Goal: Check status: Check status

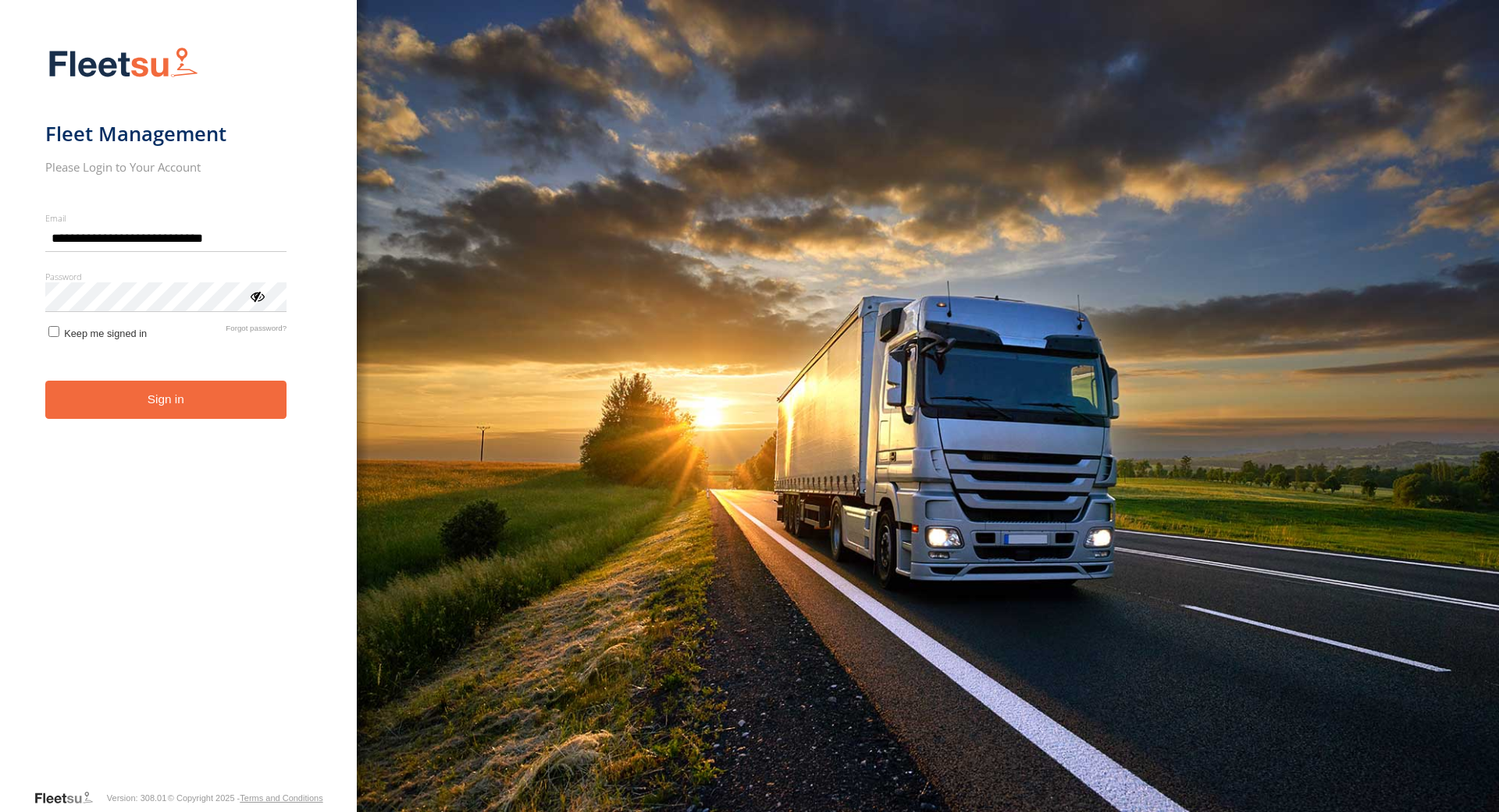
click at [234, 398] on button "Sign in" at bounding box center [166, 400] width 242 height 38
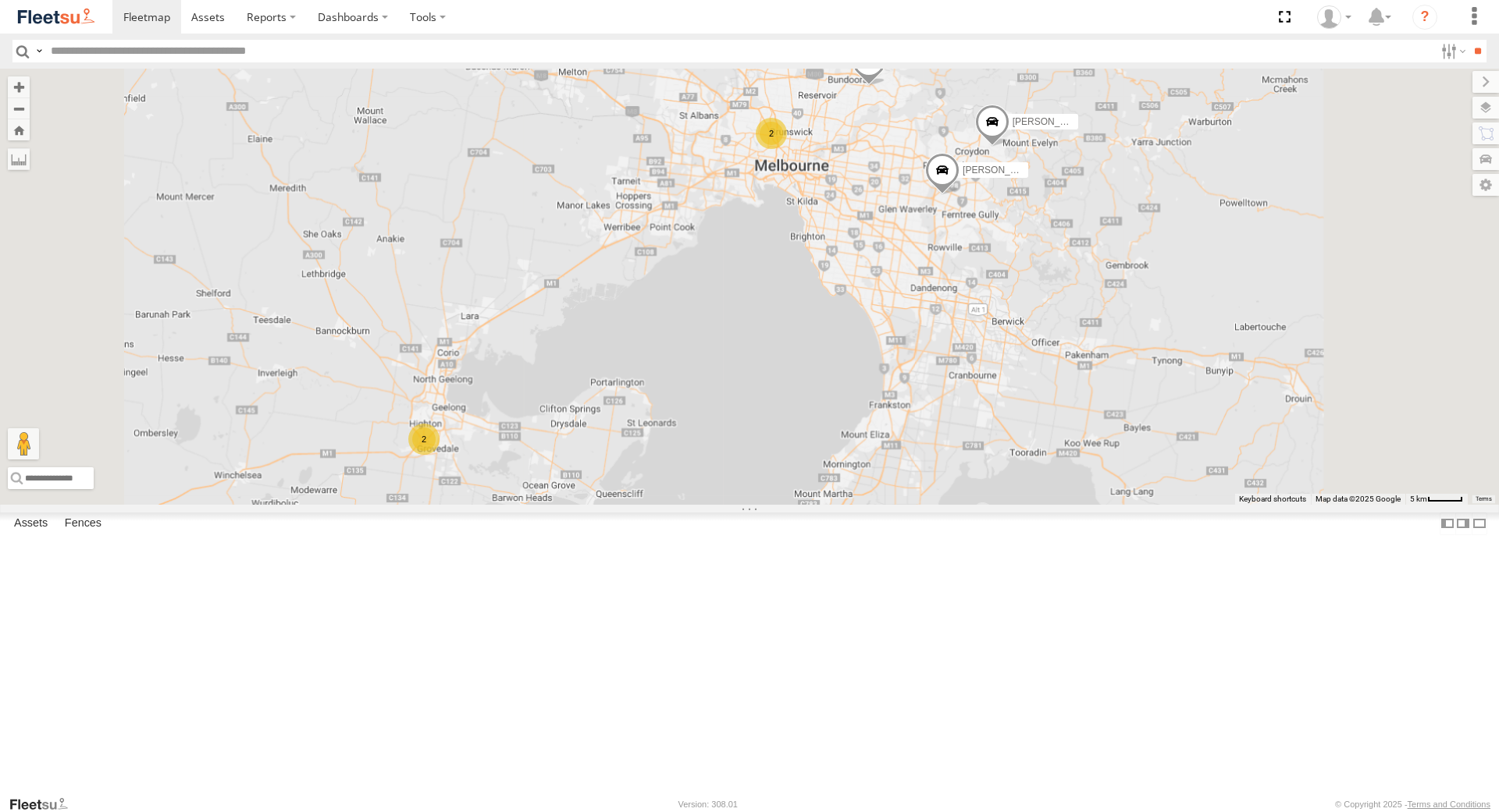
drag, startPoint x: 852, startPoint y: 485, endPoint x: 810, endPoint y: 459, distance: 49.4
click at [810, 459] on div "Office Van [PERSON_NAME] [PERSON_NAME] 2 2" at bounding box center [750, 285] width 1499 height 435
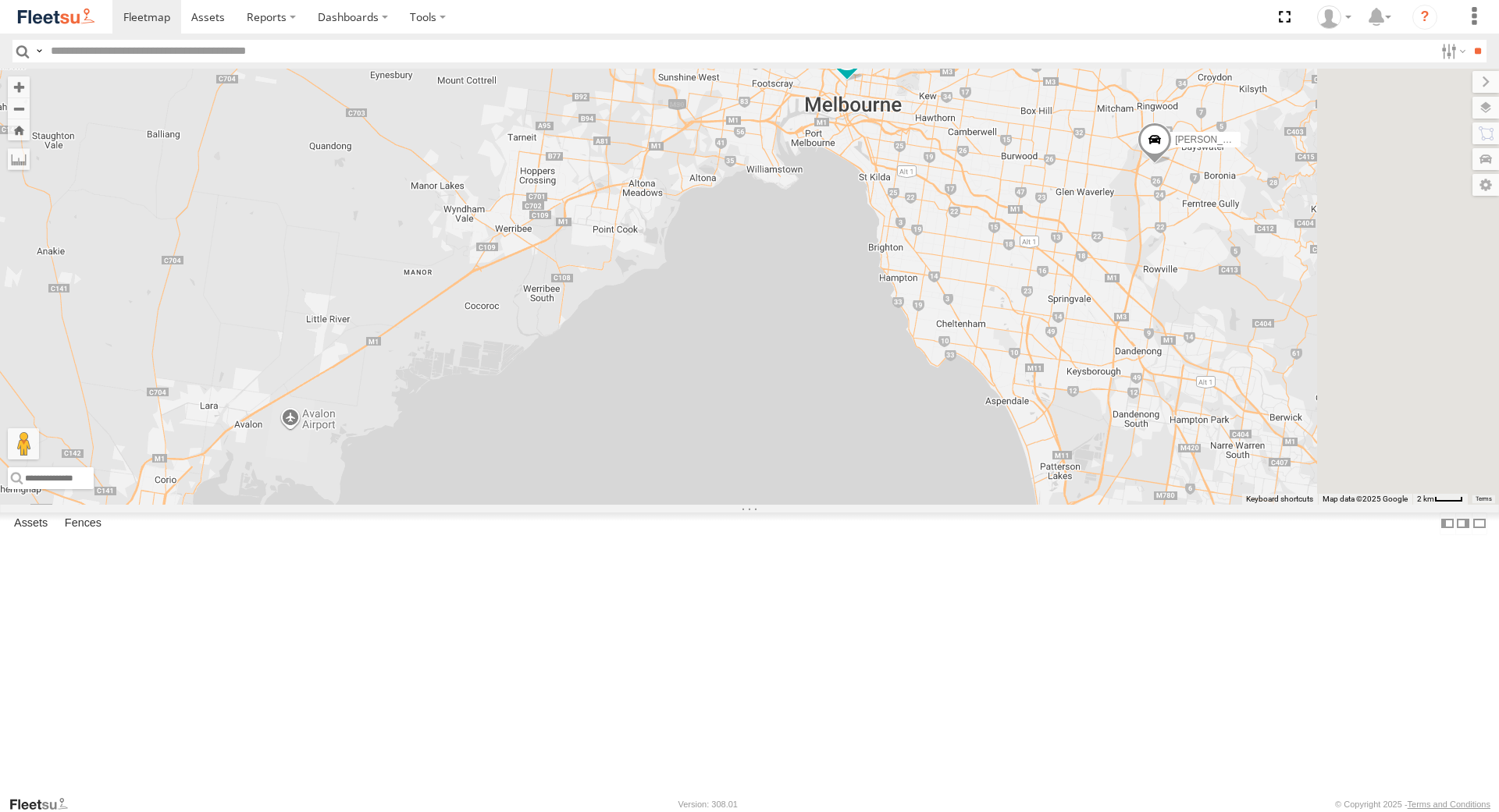
drag, startPoint x: 880, startPoint y: 355, endPoint x: 710, endPoint y: 501, distance: 224.1
click at [710, 501] on div "Office Van Stefan Weeks William Joyce 2 Peter Edwardes Rav 4" at bounding box center [750, 285] width 1499 height 435
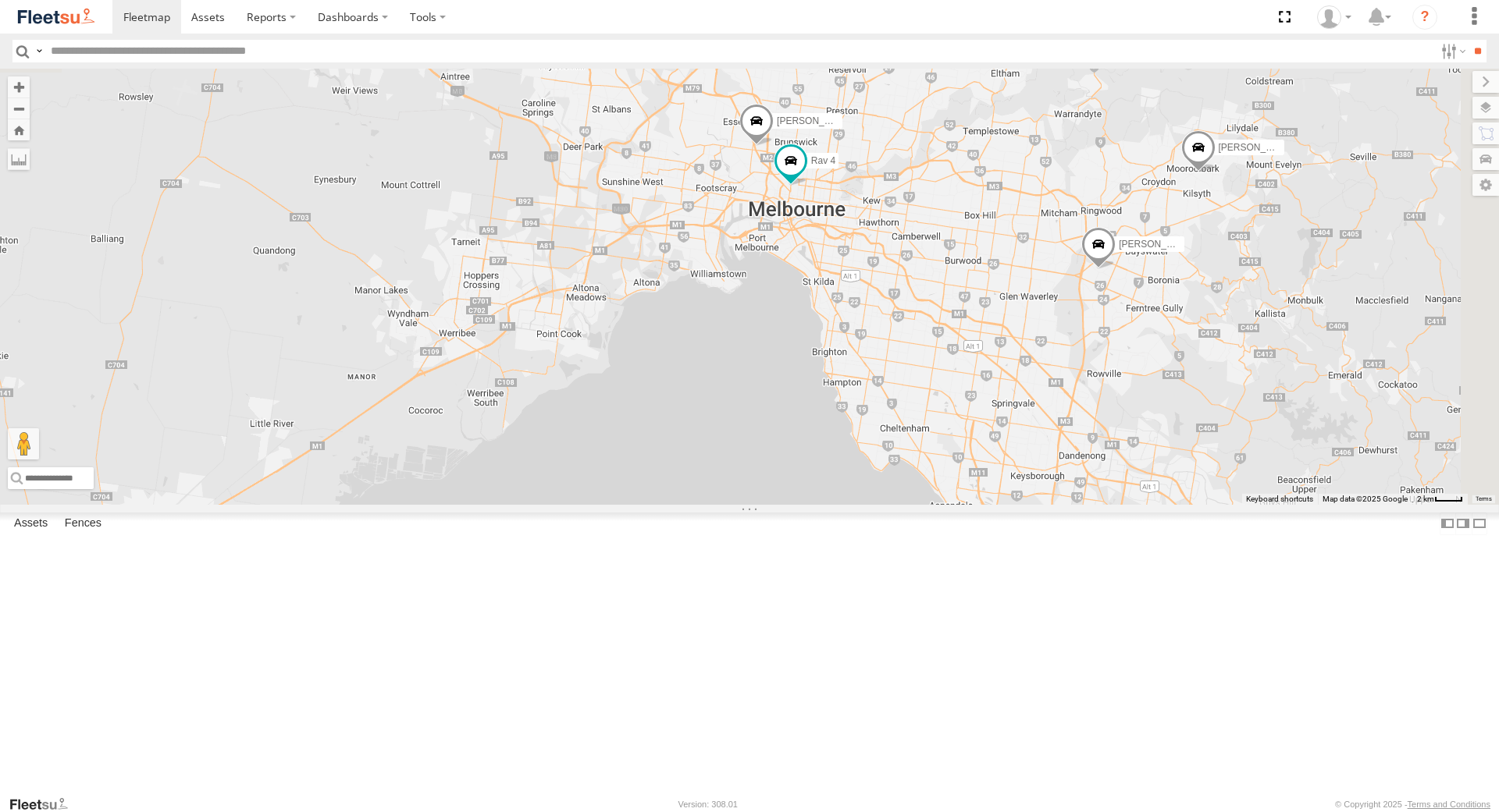
drag, startPoint x: 819, startPoint y: 339, endPoint x: 822, endPoint y: 364, distance: 25.2
click at [822, 363] on div "Office Van Stefan Weeks William Joyce 2 Peter Edwardes Rav 4" at bounding box center [750, 285] width 1499 height 435
